Goal: Transaction & Acquisition: Book appointment/travel/reservation

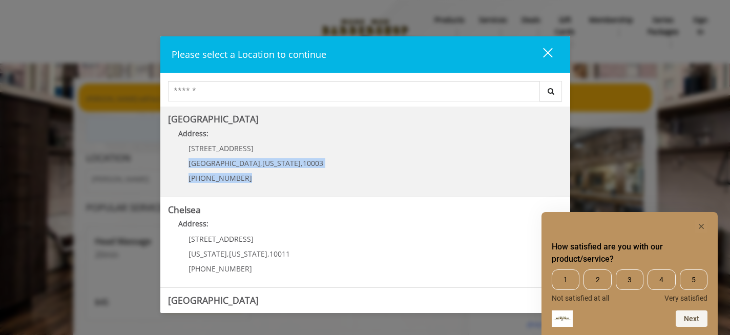
drag, startPoint x: 252, startPoint y: 157, endPoint x: 267, endPoint y: 177, distance: 24.5
click at [267, 177] on div "60 E 8th St Manhattan , New York , 10003 (212) 598-1840" at bounding box center [248, 166] width 160 height 45
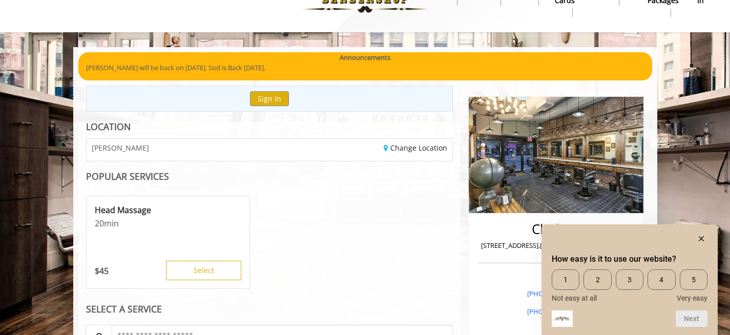
scroll to position [9, 0]
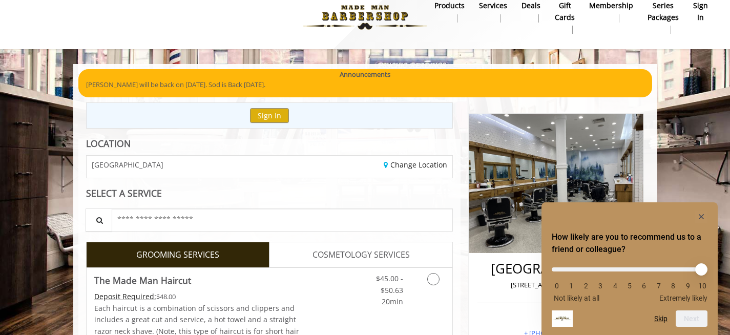
scroll to position [16, 0]
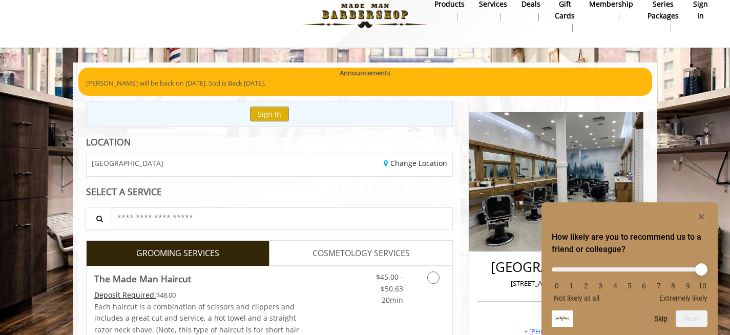
click at [293, 169] on div "Change Location" at bounding box center [364, 165] width 191 height 22
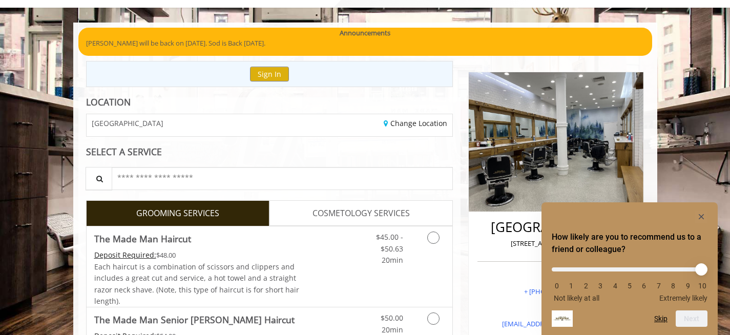
scroll to position [59, 0]
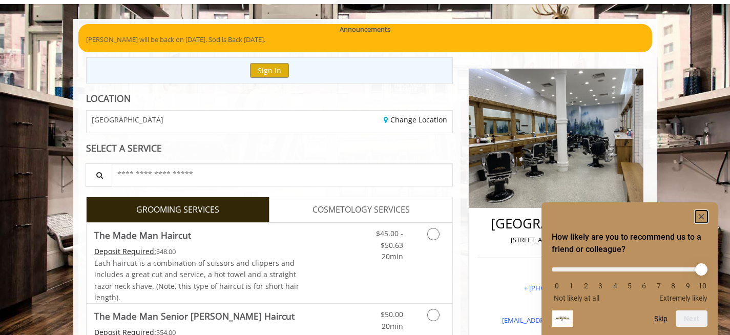
click at [701, 217] on rect "Hide survey" at bounding box center [701, 217] width 12 height 12
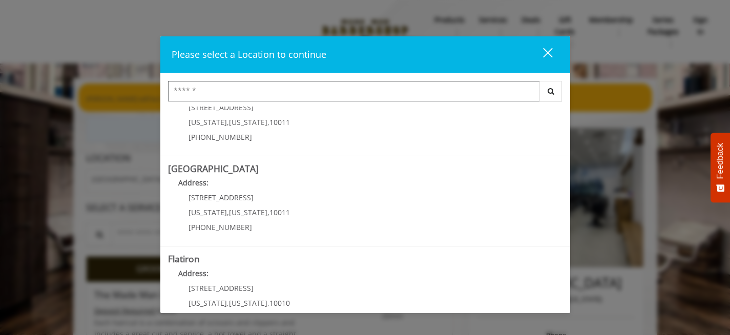
scroll to position [170, 0]
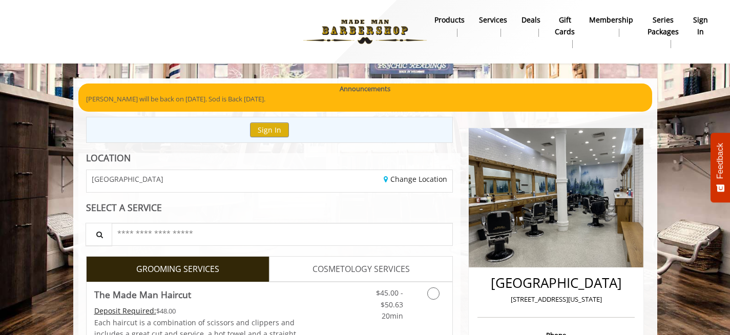
click at [153, 181] on span "GREENWICH VILLAGE" at bounding box center [128, 179] width 72 height 8
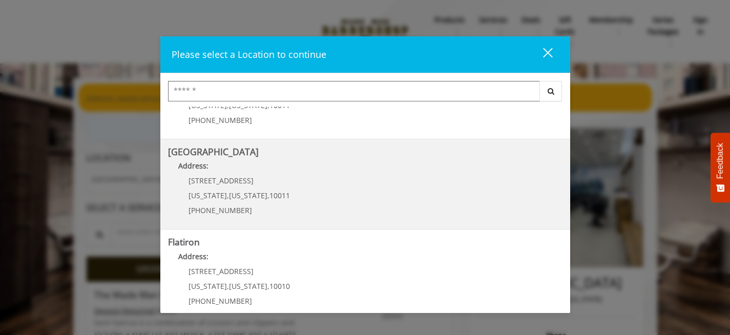
scroll to position [170, 0]
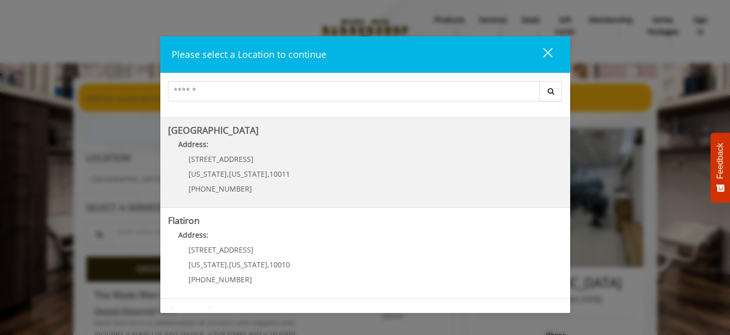
click at [237, 172] on span "New York" at bounding box center [248, 174] width 38 height 10
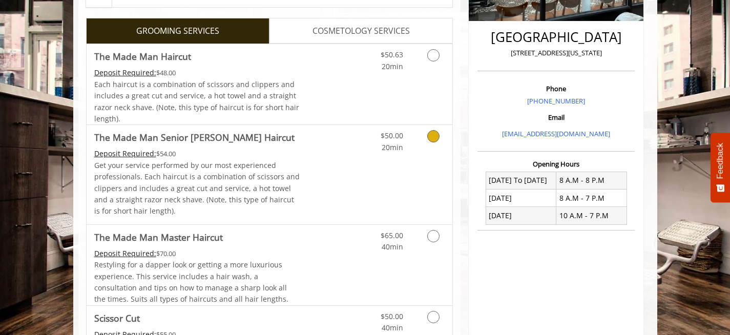
scroll to position [233, 0]
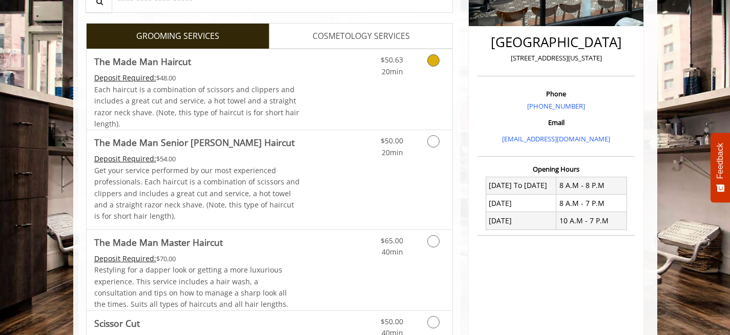
click at [370, 101] on div "$50.63 20min" at bounding box center [407, 89] width 92 height 80
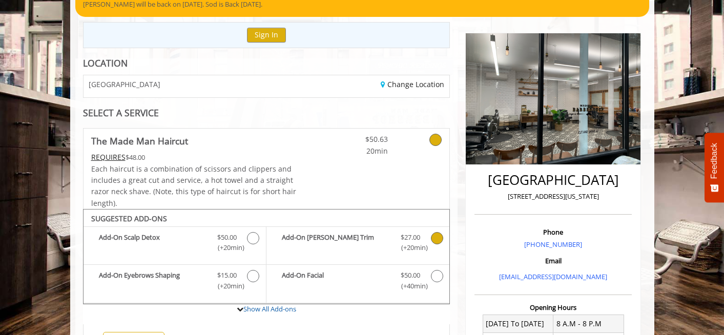
scroll to position [33, 0]
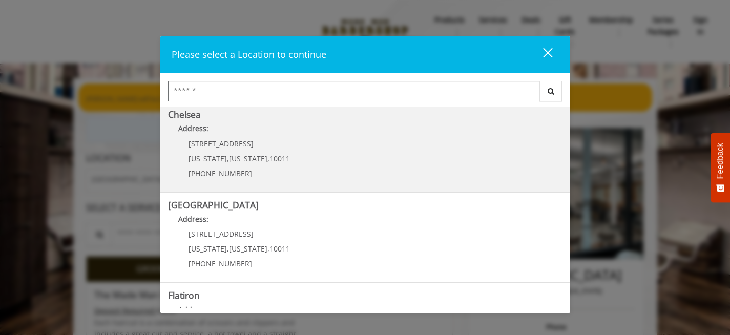
scroll to position [91, 0]
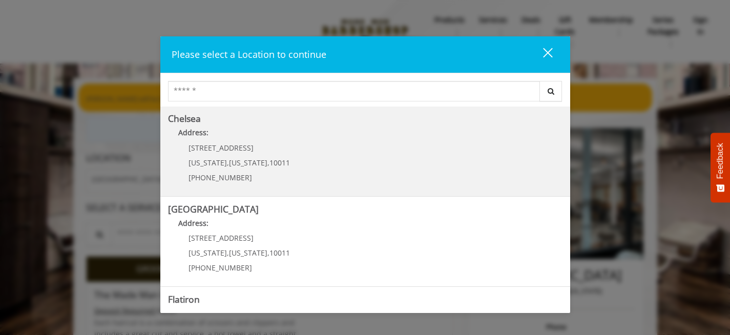
click at [288, 160] on link "Chelsea Address: 169/170 W 23rd St New York , New York , 10011 (917) 639-3902" at bounding box center [365, 151] width 394 height 75
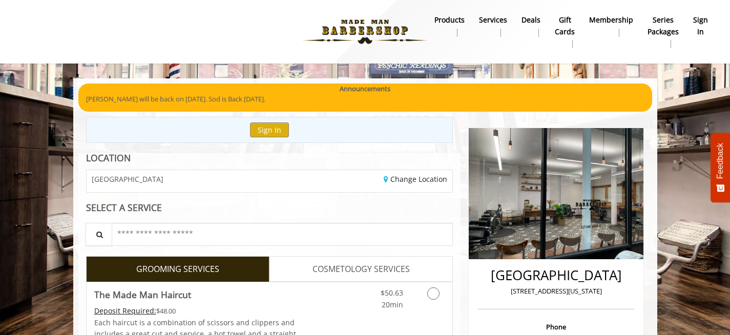
scroll to position [11, 0]
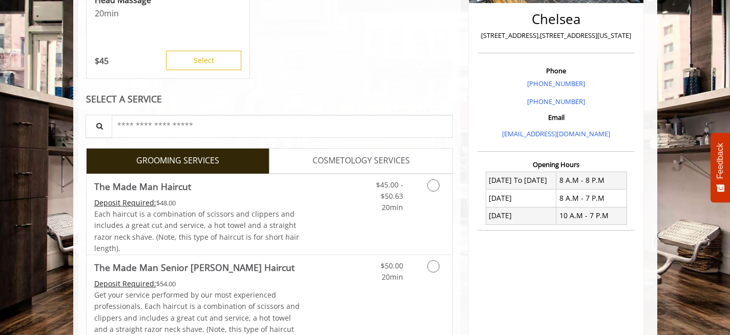
scroll to position [247, 0]
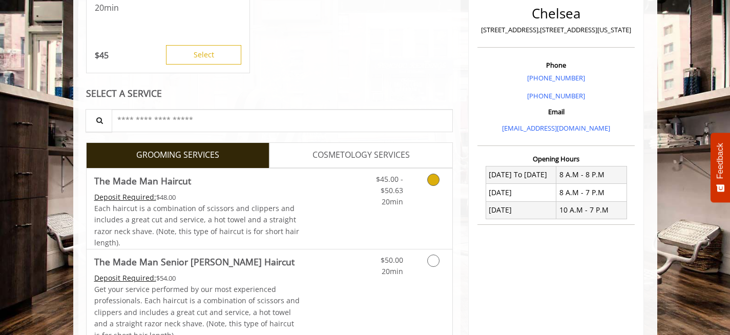
click at [389, 207] on link "$45.00 - $50.63 20min" at bounding box center [382, 188] width 43 height 39
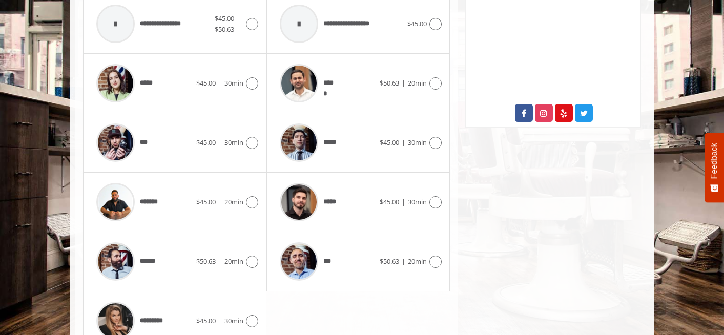
scroll to position [516, 0]
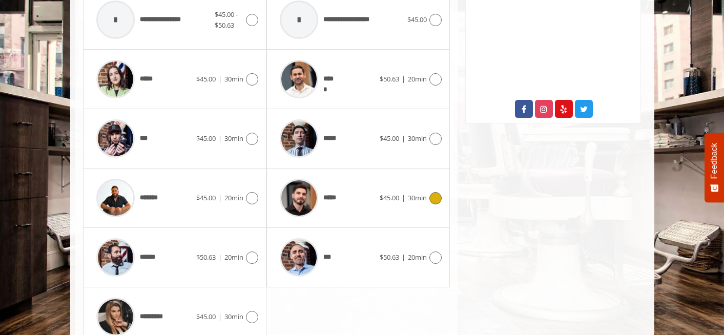
click at [365, 205] on div "*****" at bounding box center [327, 198] width 105 height 49
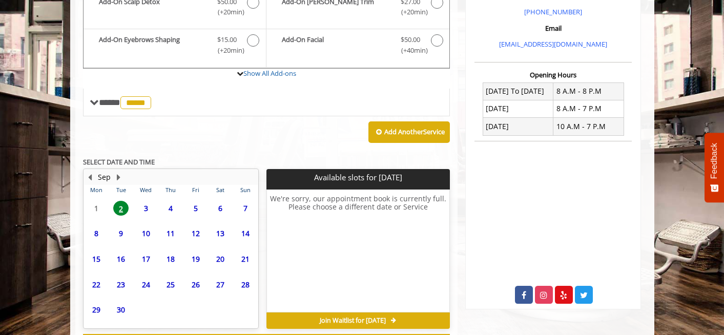
scroll to position [374, 0]
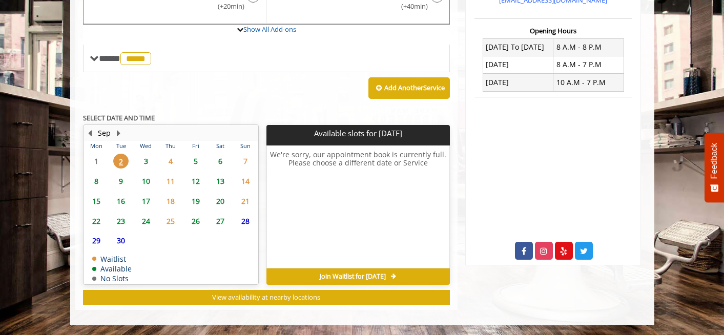
click at [246, 160] on span "7" at bounding box center [245, 161] width 15 height 15
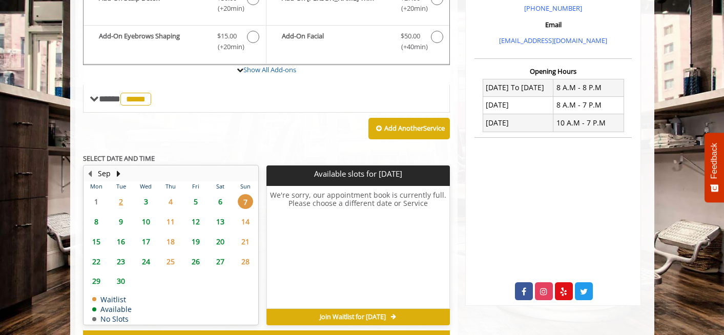
scroll to position [335, 0]
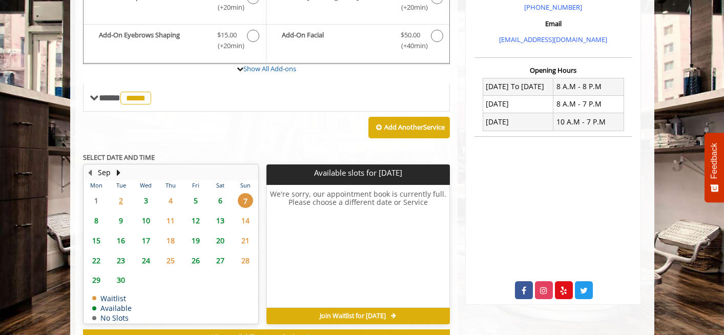
click at [221, 200] on span "6" at bounding box center [220, 200] width 15 height 15
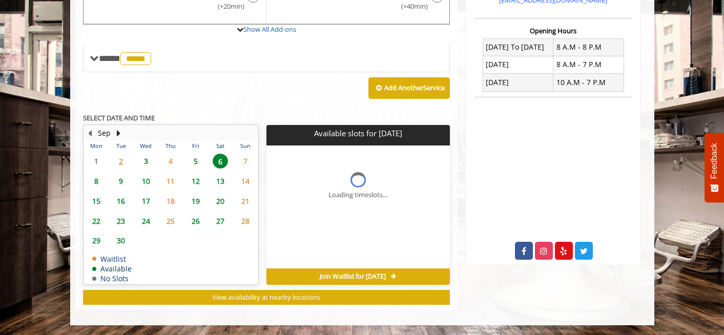
scroll to position [390, 0]
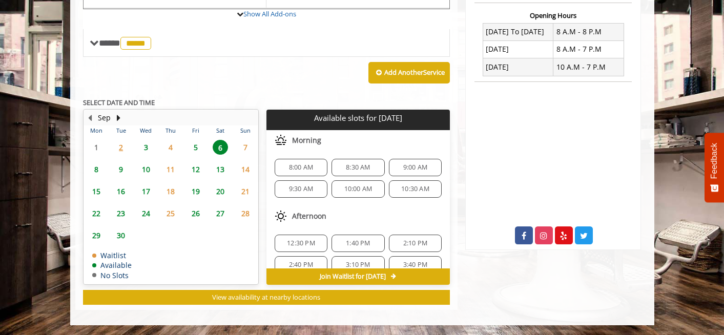
click at [312, 239] on span "12:30 PM" at bounding box center [301, 243] width 28 height 8
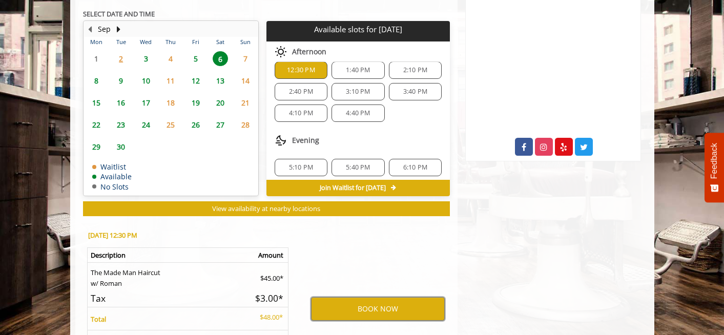
scroll to position [89, 0]
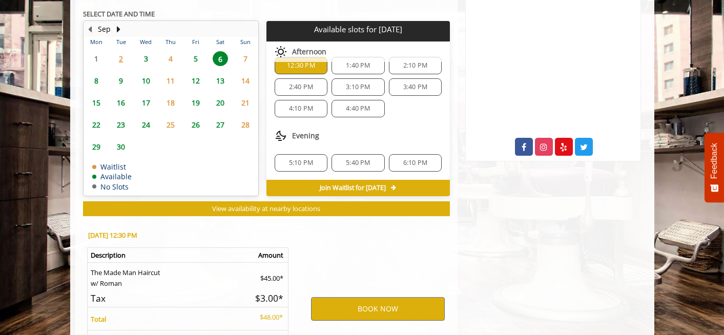
click at [298, 159] on span "5:10 PM" at bounding box center [301, 163] width 24 height 8
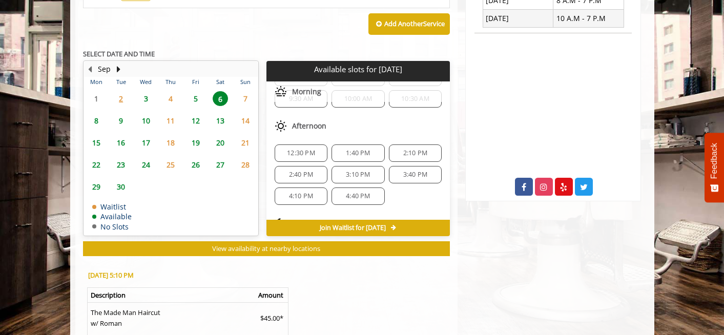
scroll to position [0, 0]
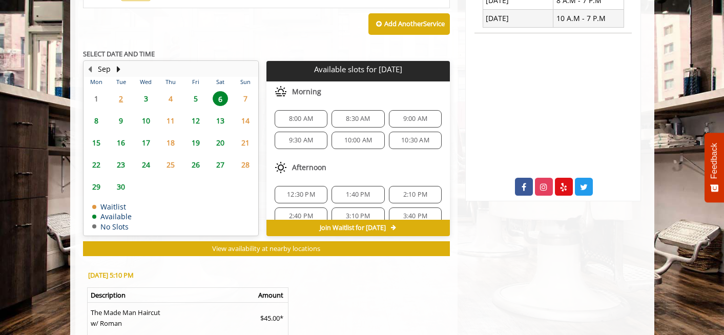
click at [307, 119] on span "8:00 AM" at bounding box center [301, 119] width 24 height 8
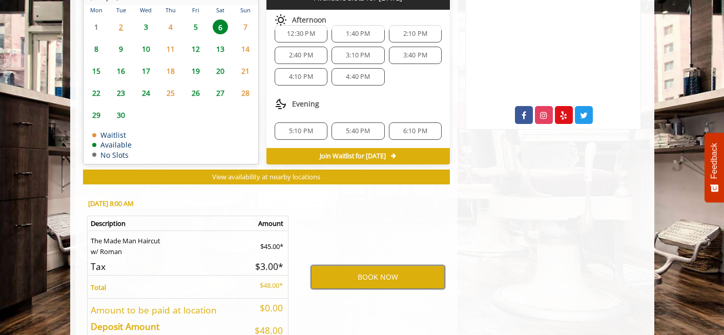
scroll to position [511, 0]
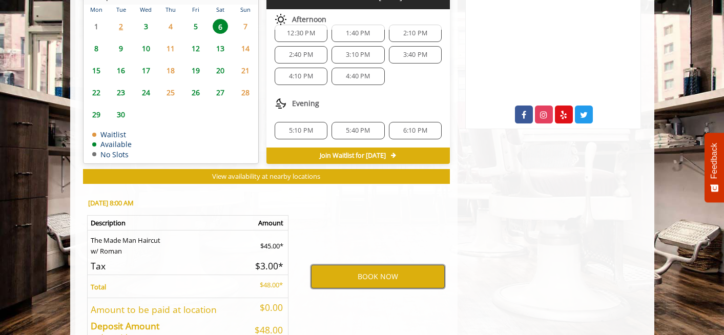
click at [351, 270] on button "BOOK NOW" at bounding box center [378, 277] width 134 height 24
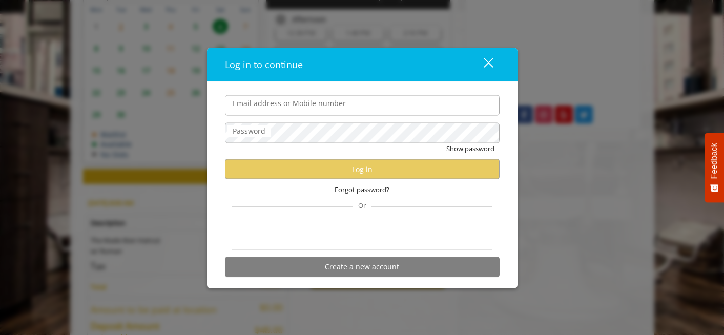
click at [297, 105] on input "Email address or Mobile number" at bounding box center [362, 105] width 275 height 20
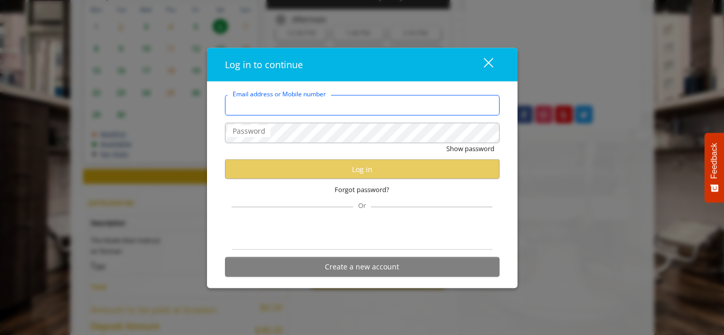
click at [261, 111] on input "Email address or Mobile number" at bounding box center [362, 105] width 275 height 20
type input "**********"
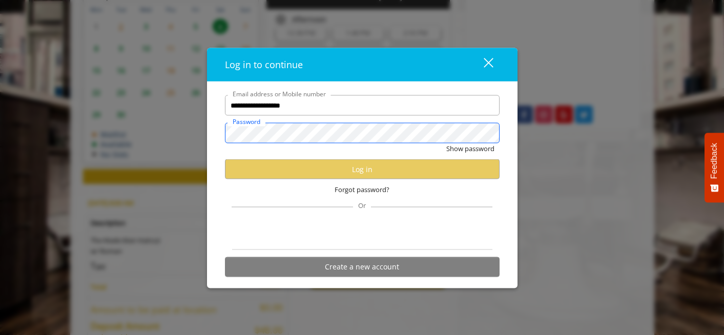
scroll to position [0, 0]
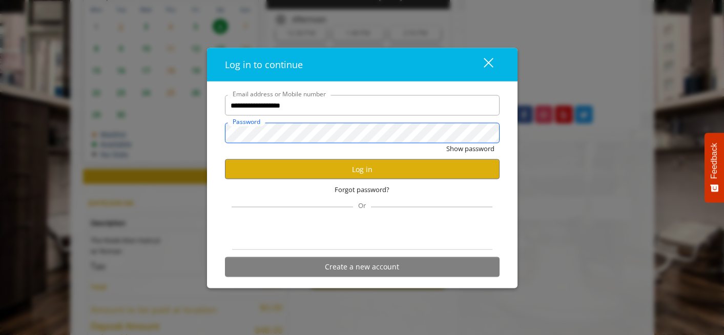
click at [446, 143] on button "Show password" at bounding box center [470, 148] width 48 height 11
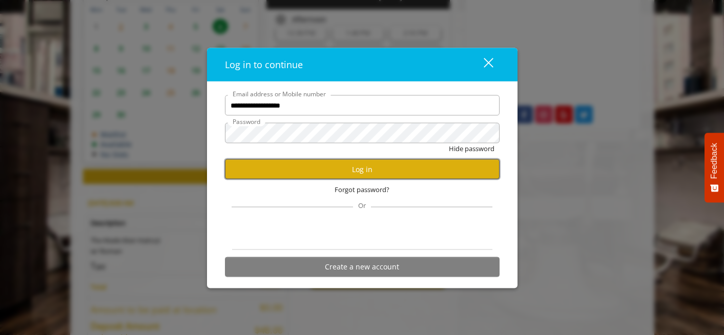
click at [297, 171] on button "Log in" at bounding box center [362, 169] width 275 height 20
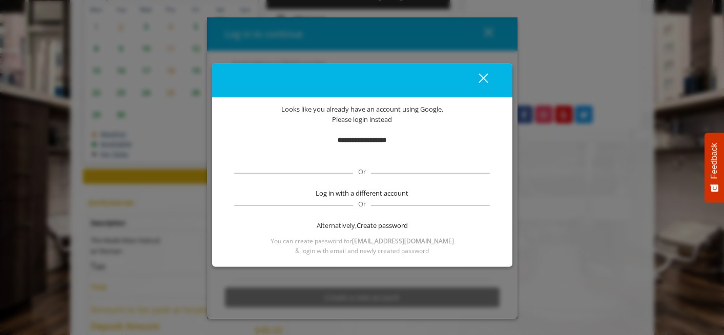
click at [485, 81] on div "close" at bounding box center [477, 80] width 20 height 15
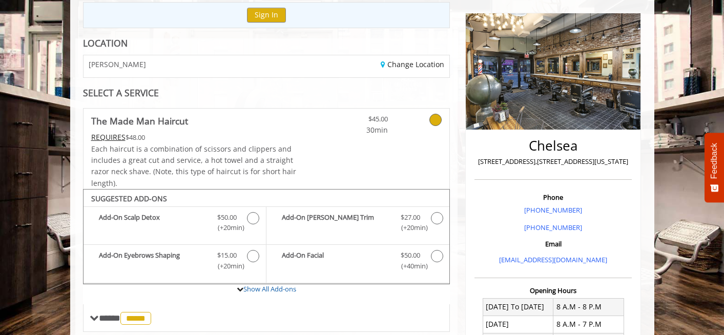
scroll to position [112, 0]
